Goal: Information Seeking & Learning: Learn about a topic

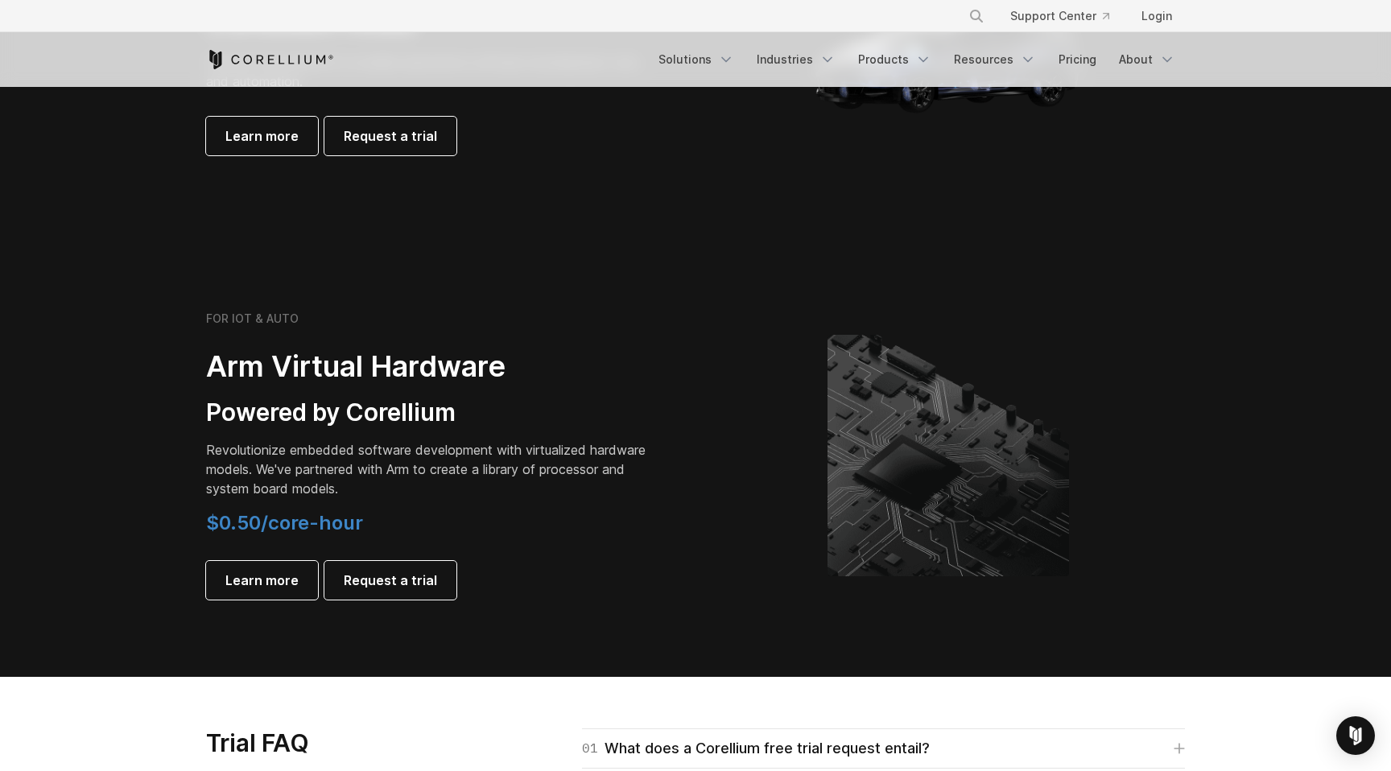
scroll to position [1694, 0]
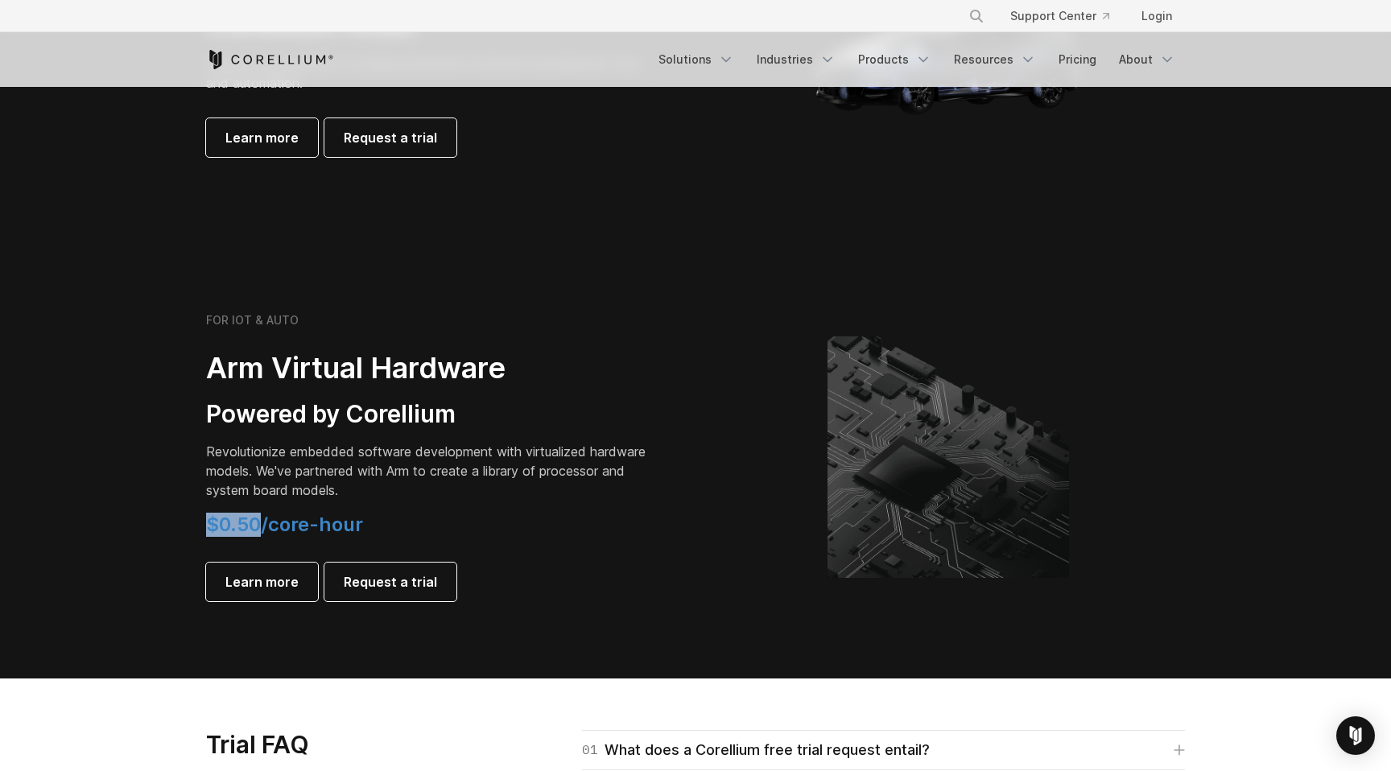
drag, startPoint x: 262, startPoint y: 525, endPoint x: 208, endPoint y: 530, distance: 53.4
click at [208, 530] on span "$0.50/core-hour" at bounding box center [284, 524] width 157 height 23
copy span "$0.50"
click at [209, 522] on span "$0.50/core-hour" at bounding box center [284, 524] width 157 height 23
drag, startPoint x: 209, startPoint y: 522, endPoint x: 392, endPoint y: 524, distance: 182.7
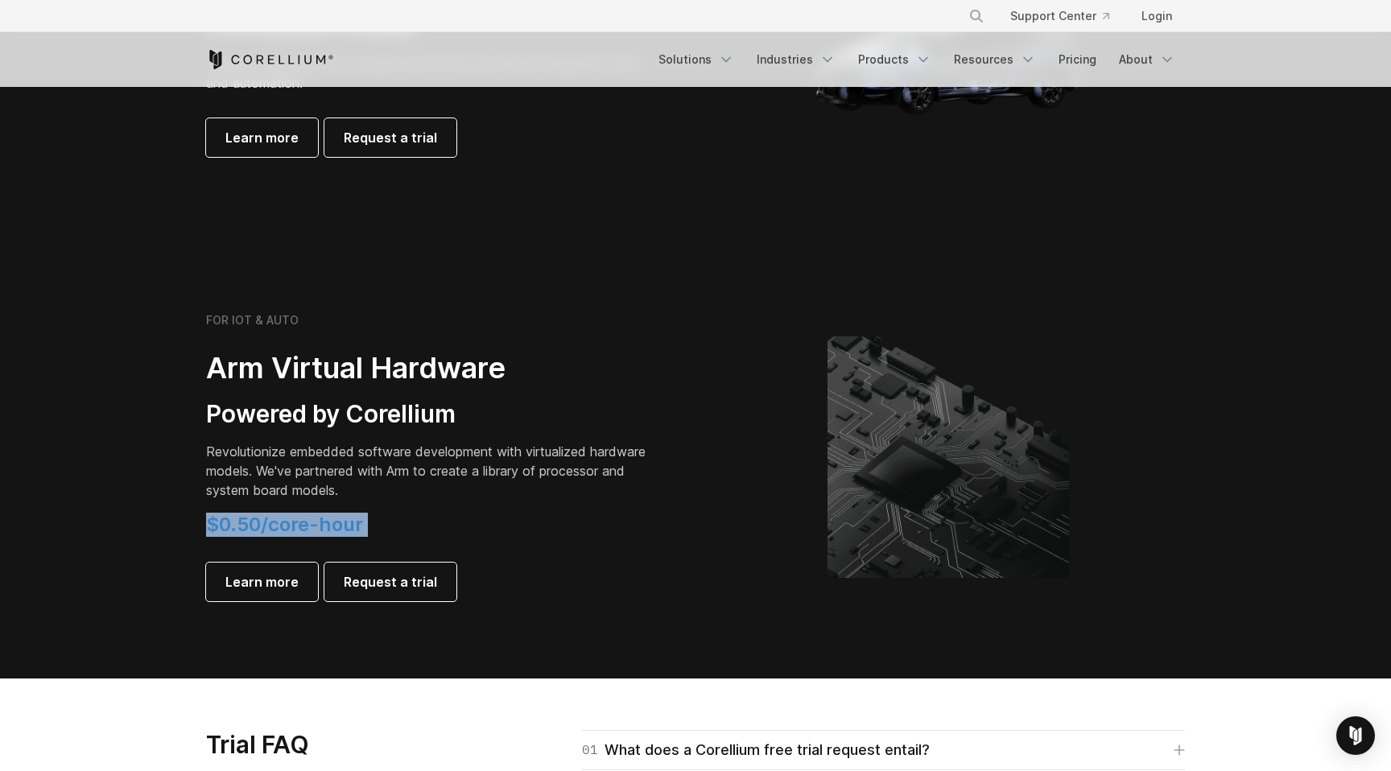
click at [392, 524] on h4 "$0.50/core-hour" at bounding box center [431, 525] width 451 height 24
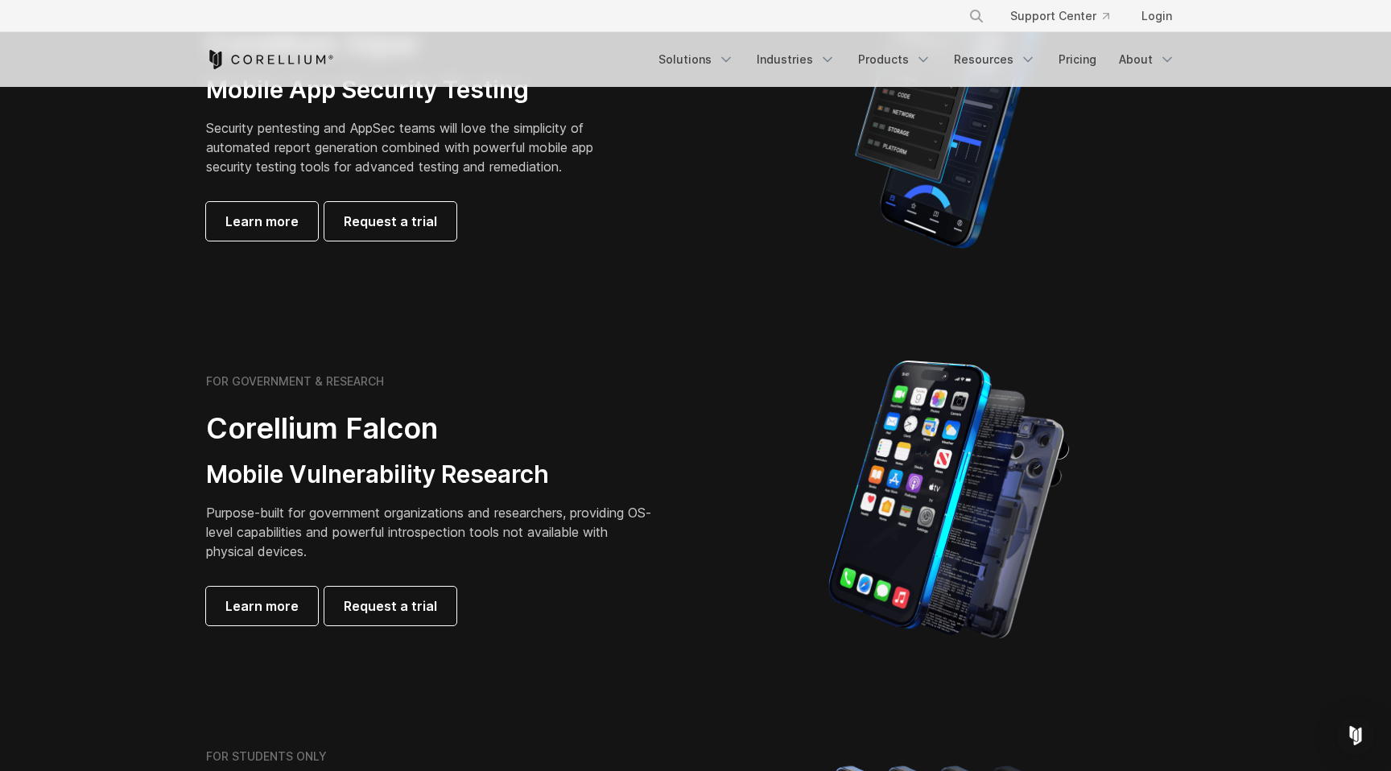
scroll to position [0, 0]
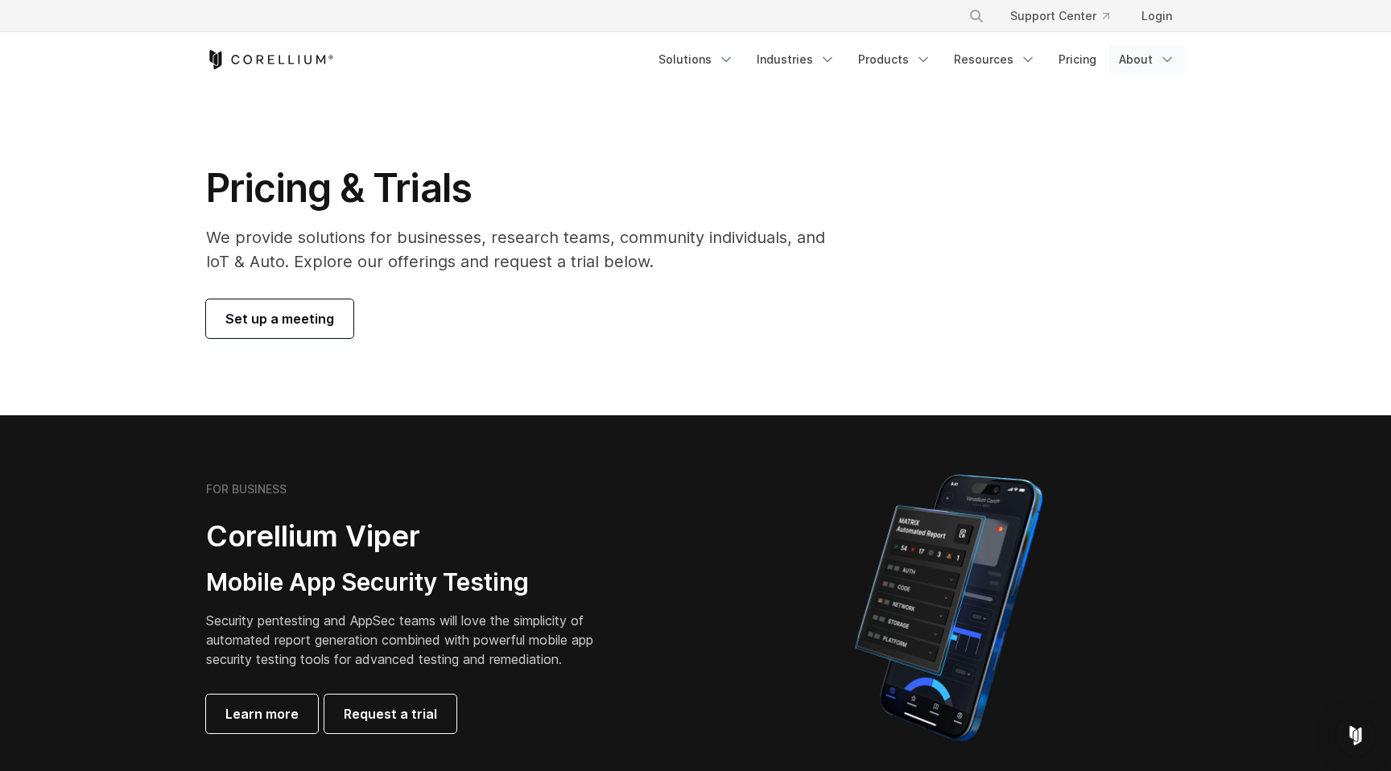
click at [1166, 58] on icon "Navigation Menu" at bounding box center [1167, 60] width 16 height 16
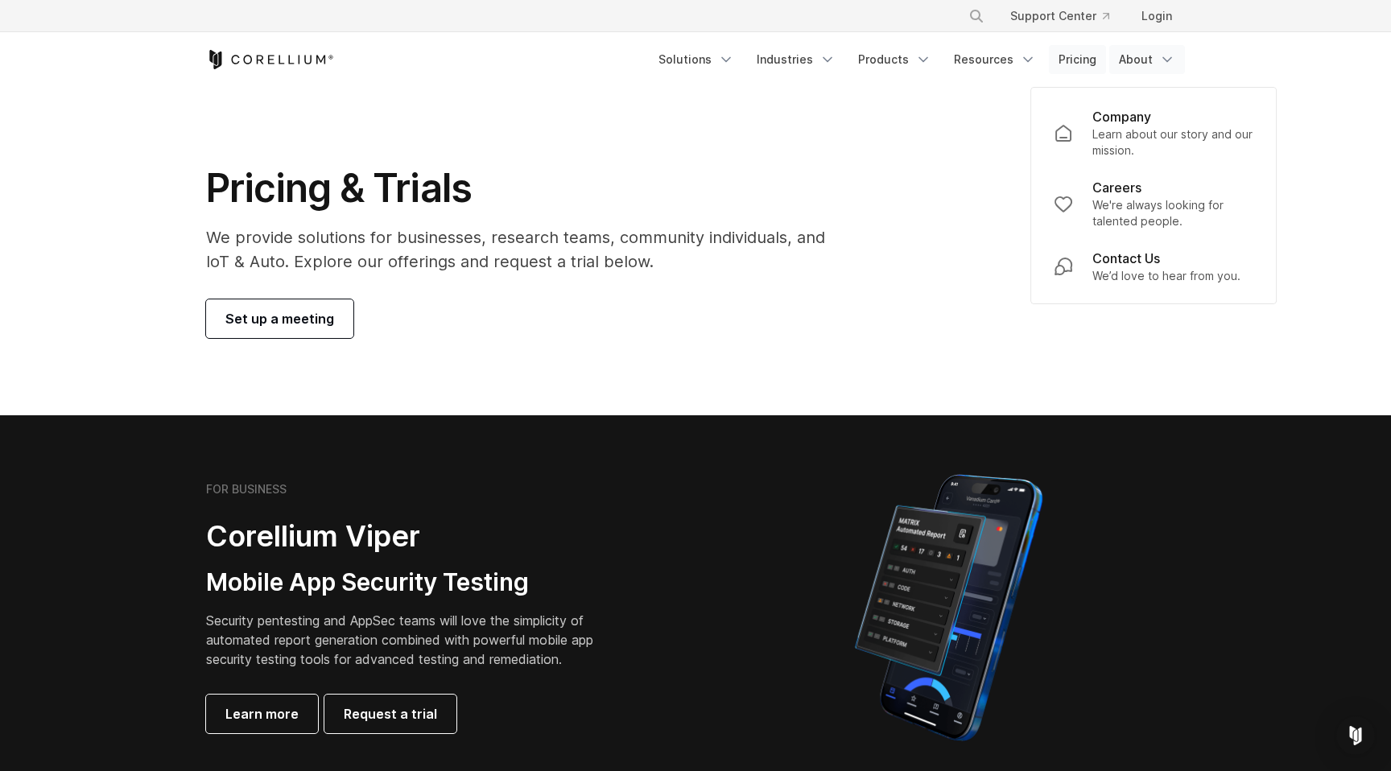
click at [1067, 55] on link "Pricing" at bounding box center [1077, 59] width 57 height 29
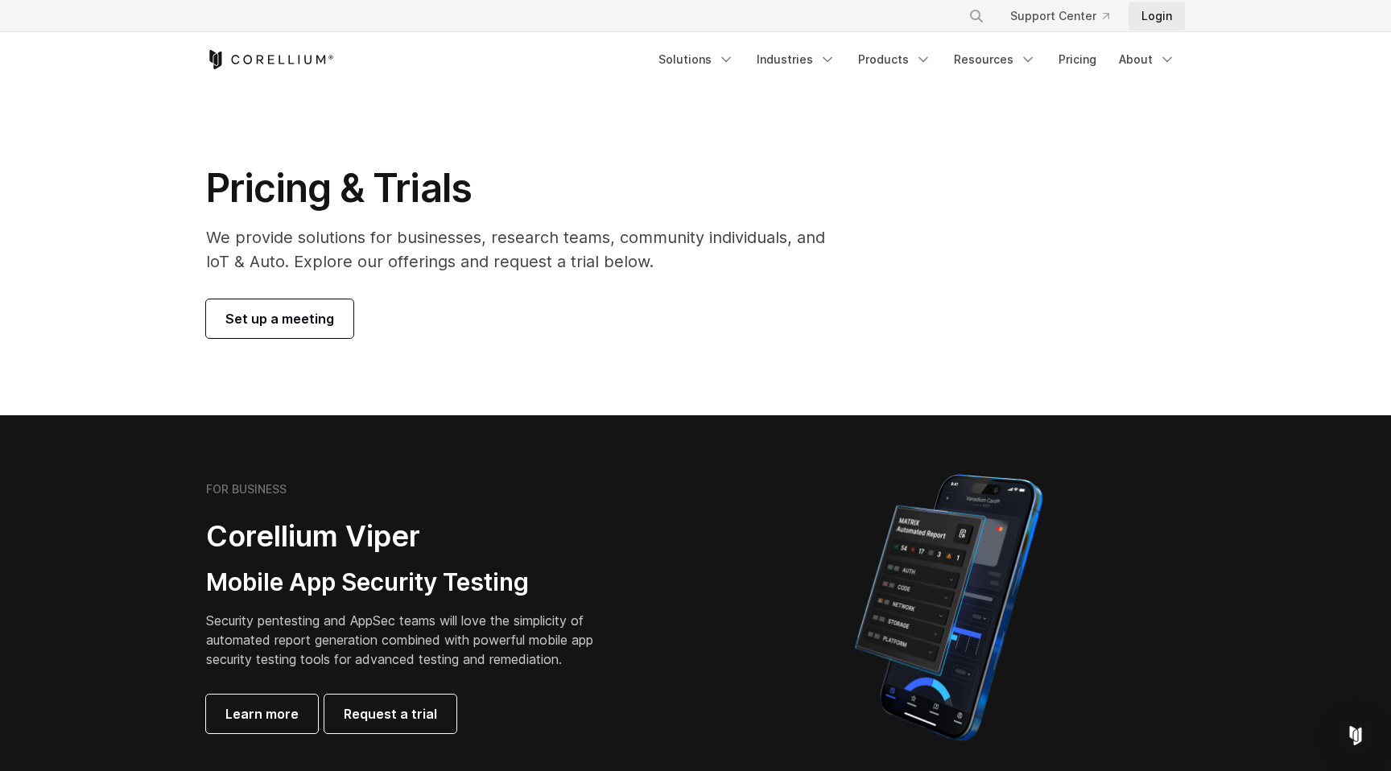
click at [1141, 10] on link "Login" at bounding box center [1157, 16] width 56 height 29
